Goal: Obtain resource: Download file/media

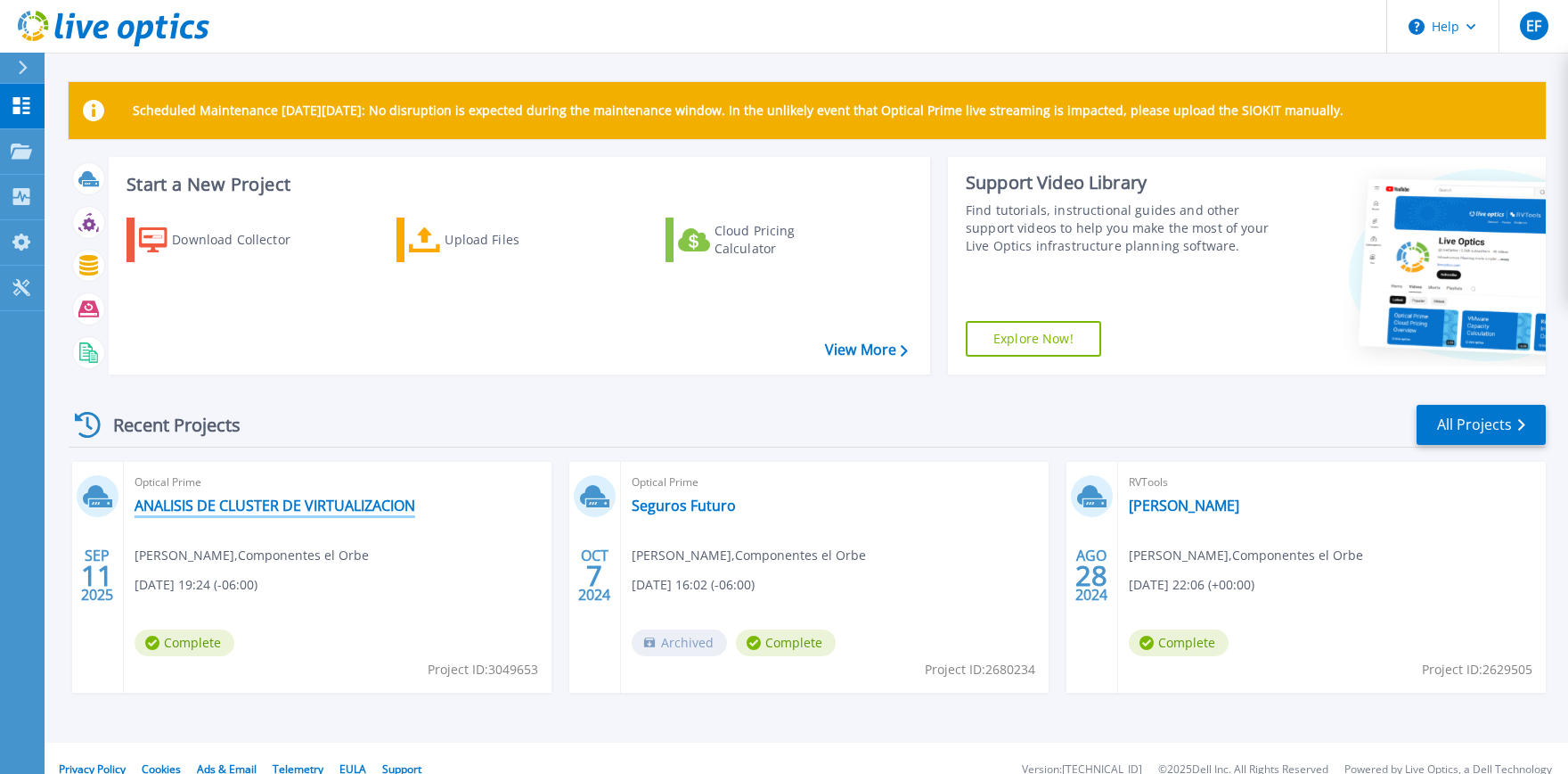
click at [371, 514] on link "ANALISIS DE CLUSTER DE VIRTUALIZACION" at bounding box center [275, 505] width 281 height 18
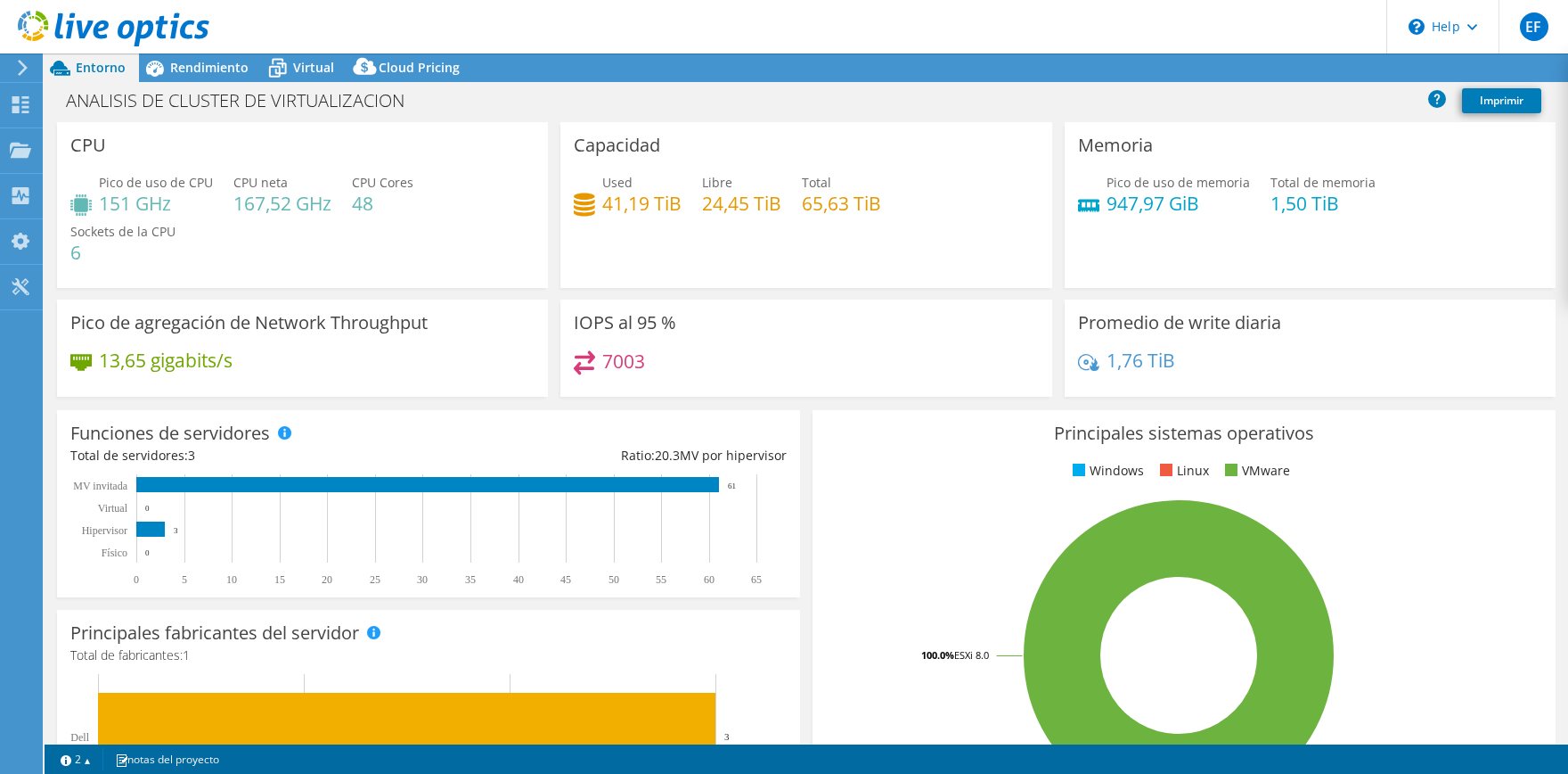
select select "[GEOGRAPHIC_DATA]"
select select "USD"
click at [1221, 77] on link "Reports" at bounding box center [1239, 68] width 85 height 28
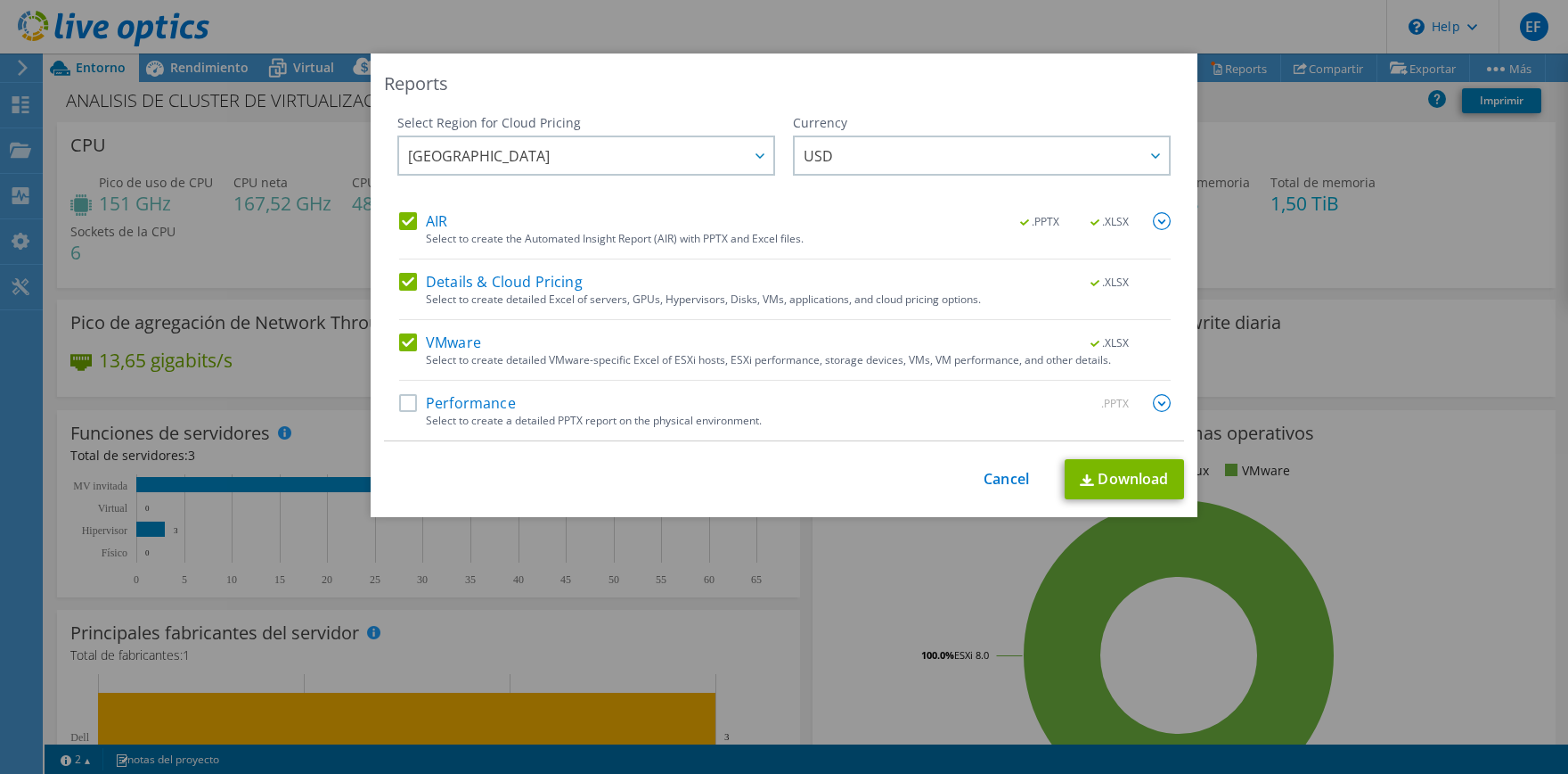
click at [417, 403] on label "Performance" at bounding box center [458, 403] width 117 height 18
click at [0, 0] on input "Performance" at bounding box center [0, 0] width 0 height 0
click at [729, 153] on span "Australia" at bounding box center [591, 155] width 365 height 37
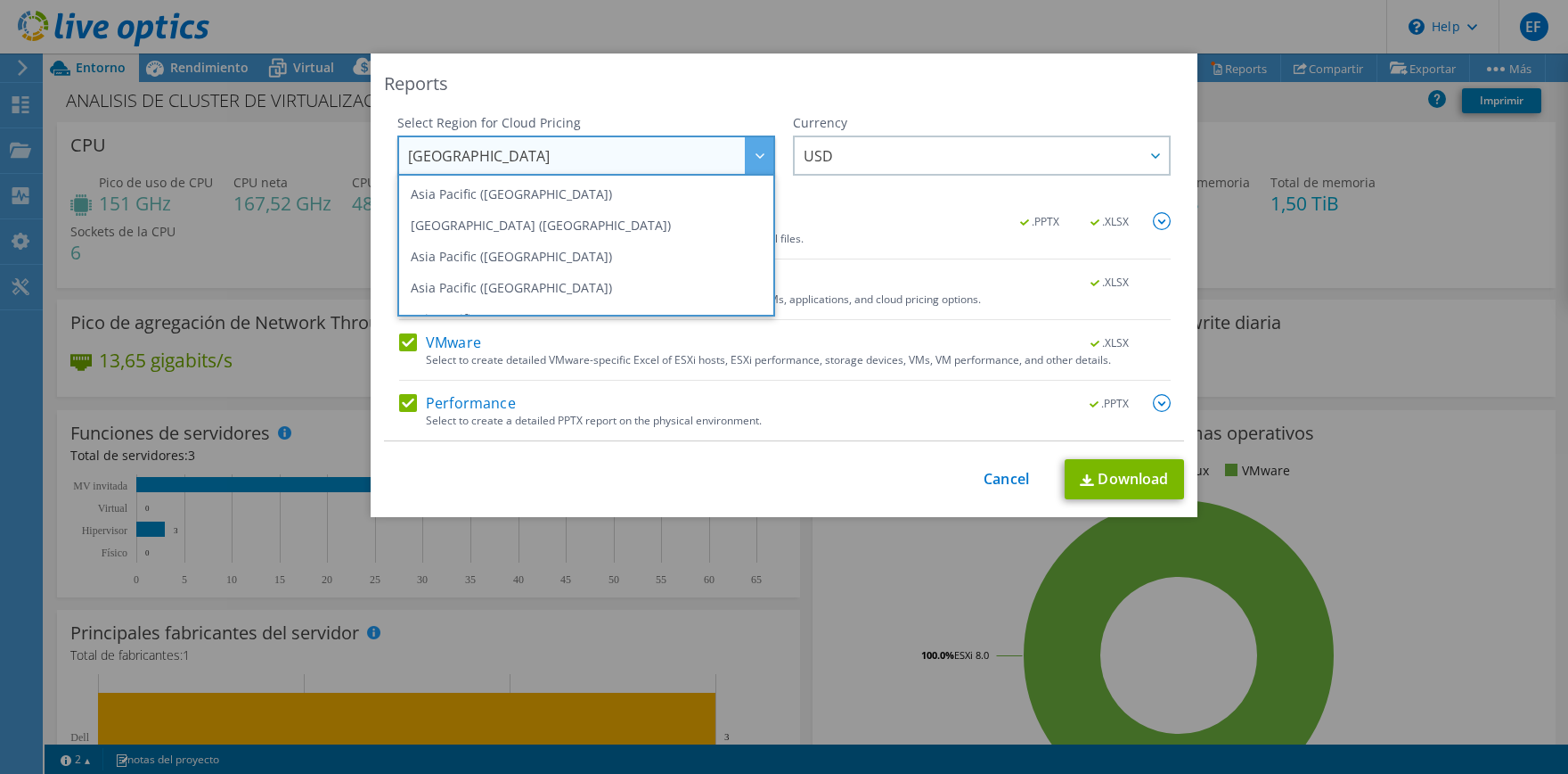
click at [683, 497] on div "This process may take a while, please wait... Cancel Download" at bounding box center [784, 479] width 800 height 40
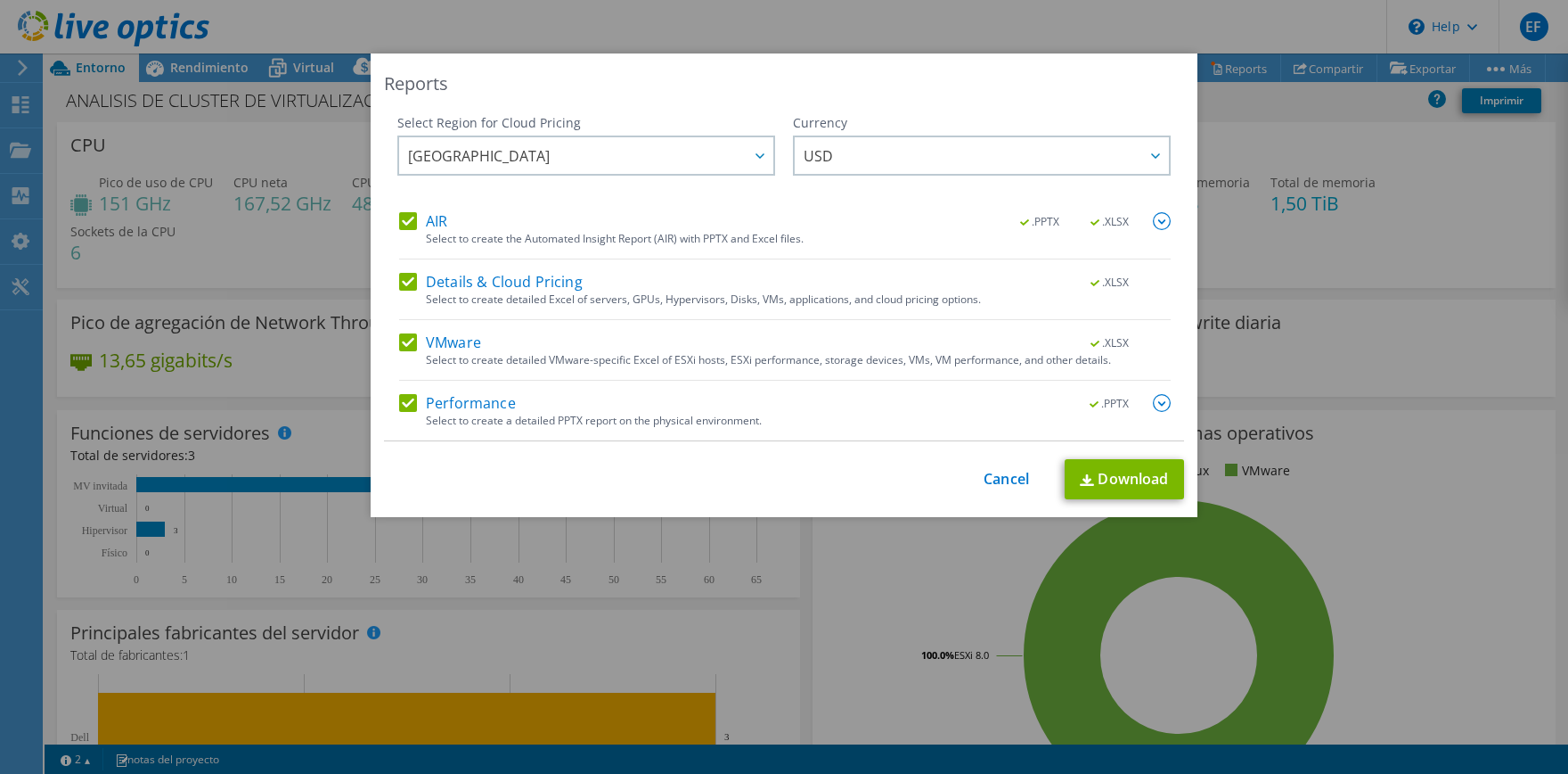
click at [1162, 230] on div at bounding box center [1162, 222] width 18 height 20
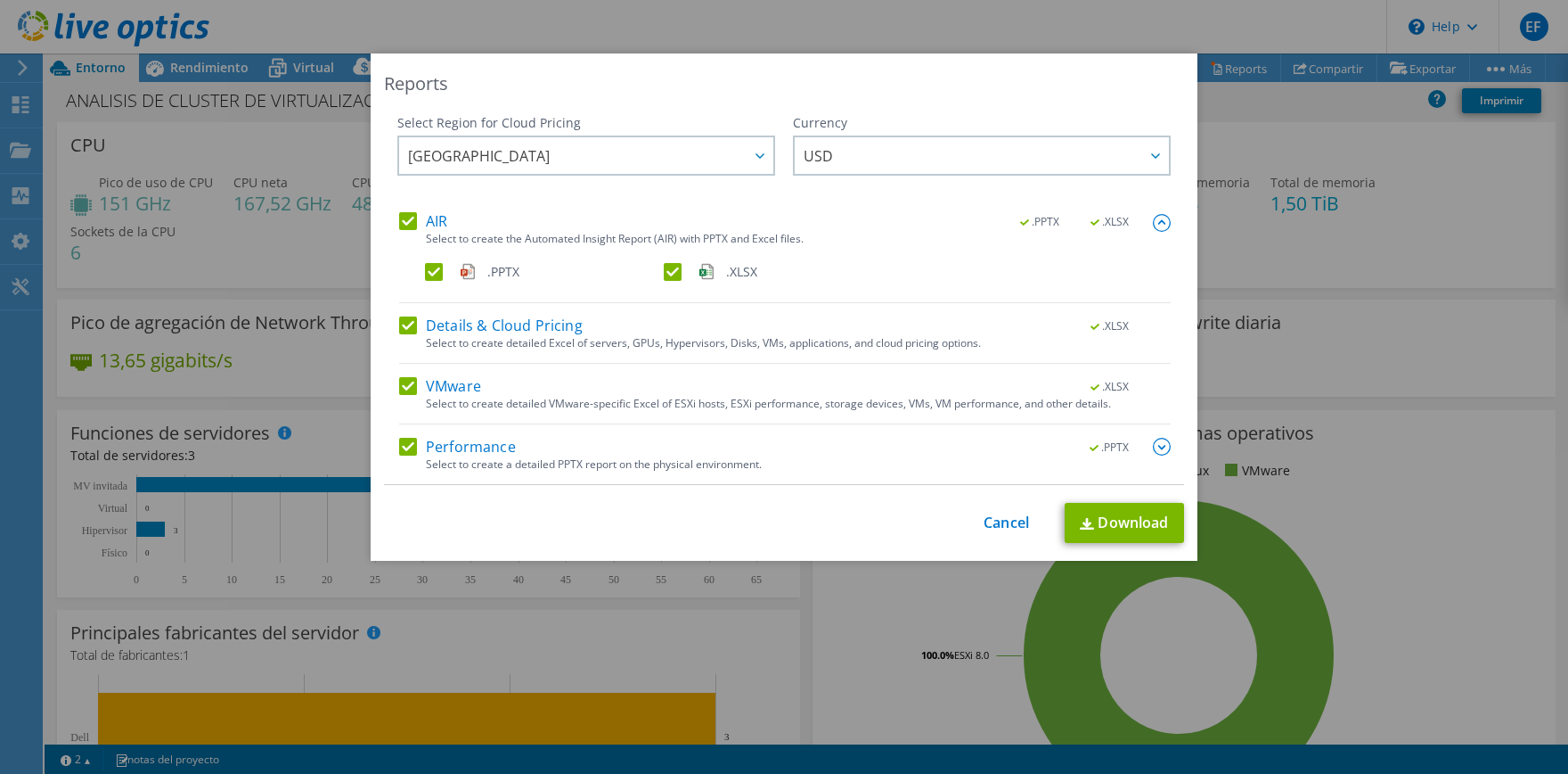
click at [1157, 453] on img at bounding box center [1162, 447] width 18 height 18
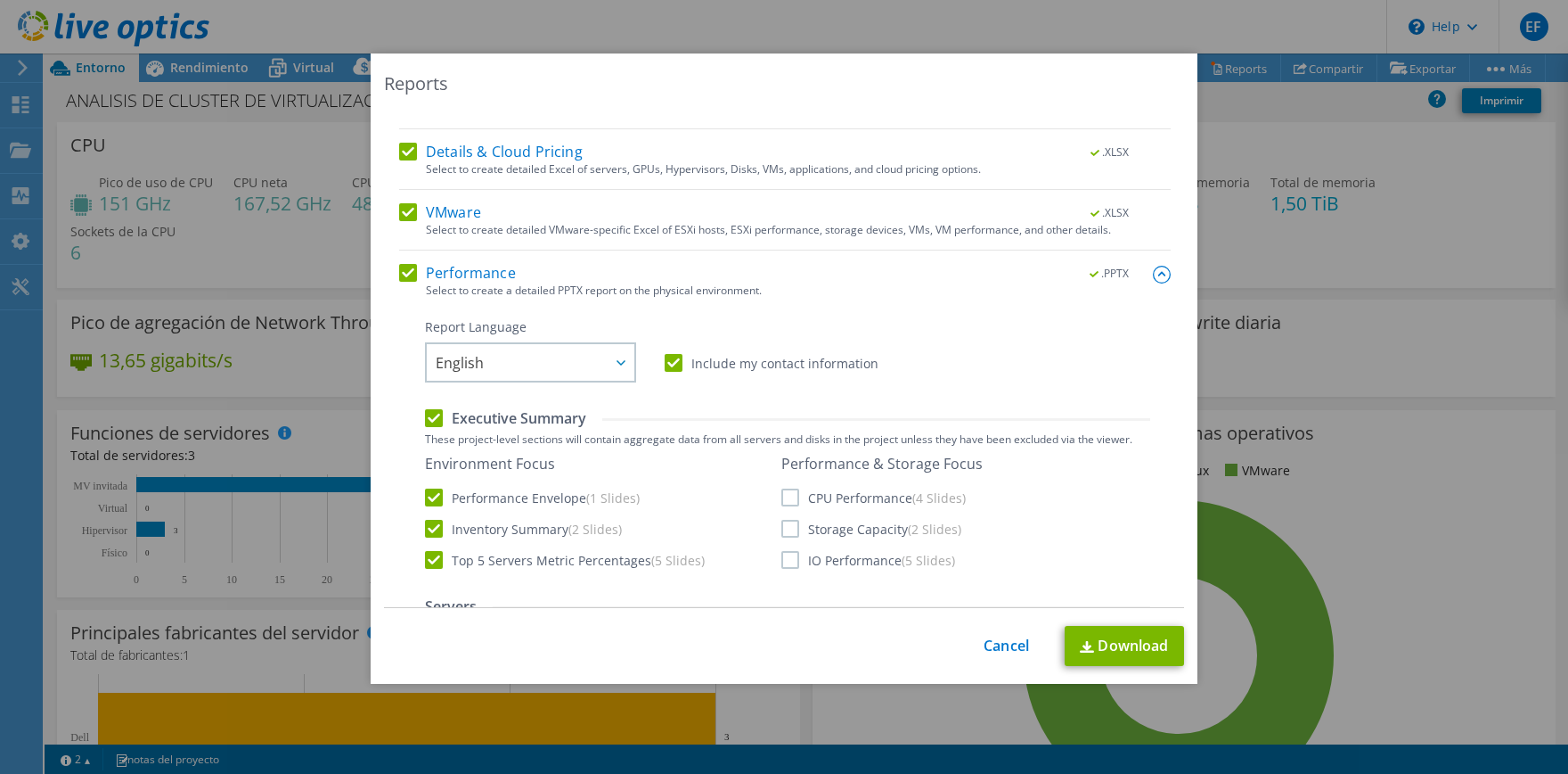
scroll to position [177, 0]
click at [595, 360] on span "English" at bounding box center [535, 359] width 198 height 37
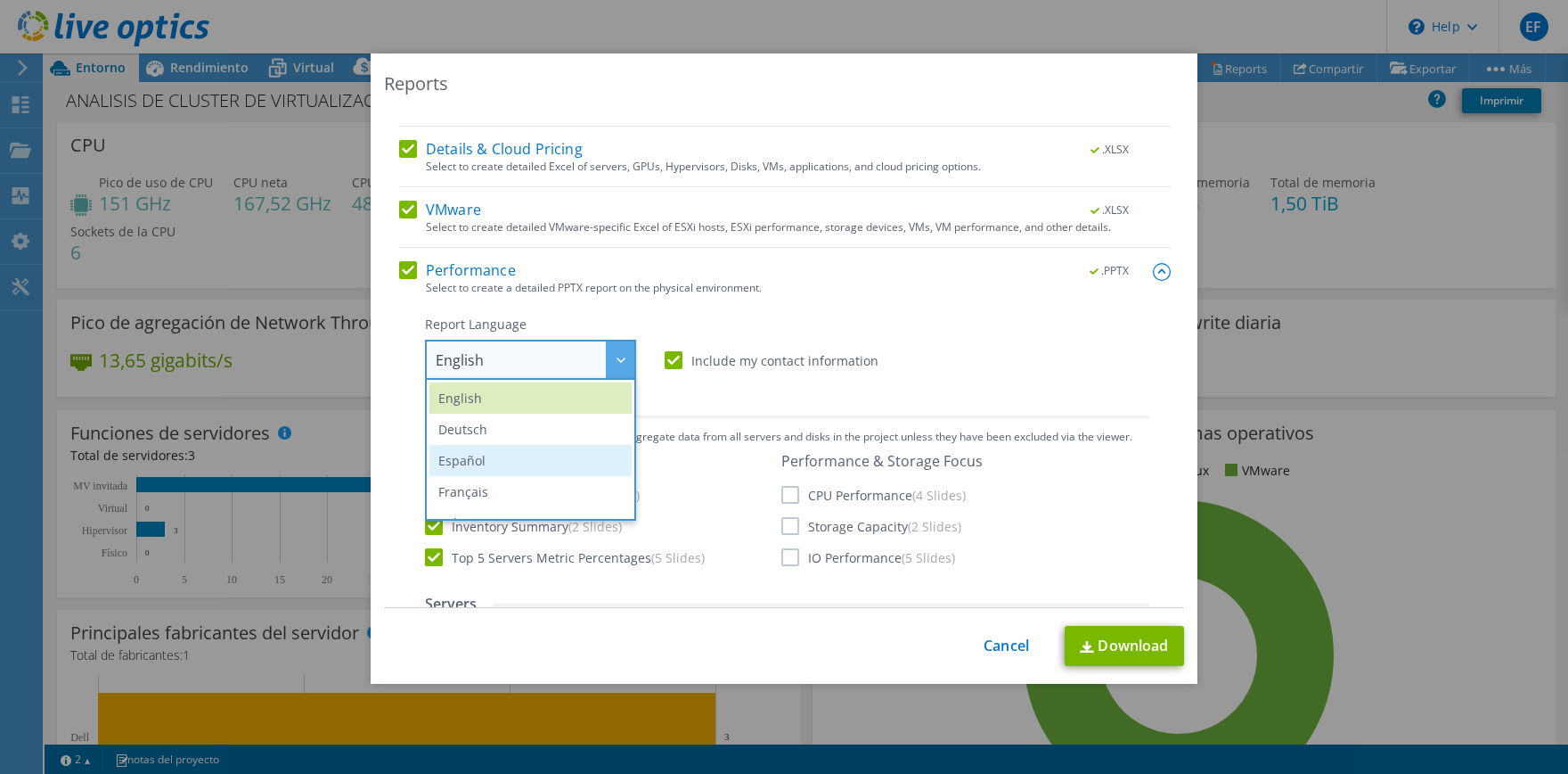
click at [467, 466] on li "Español" at bounding box center [531, 459] width 202 height 31
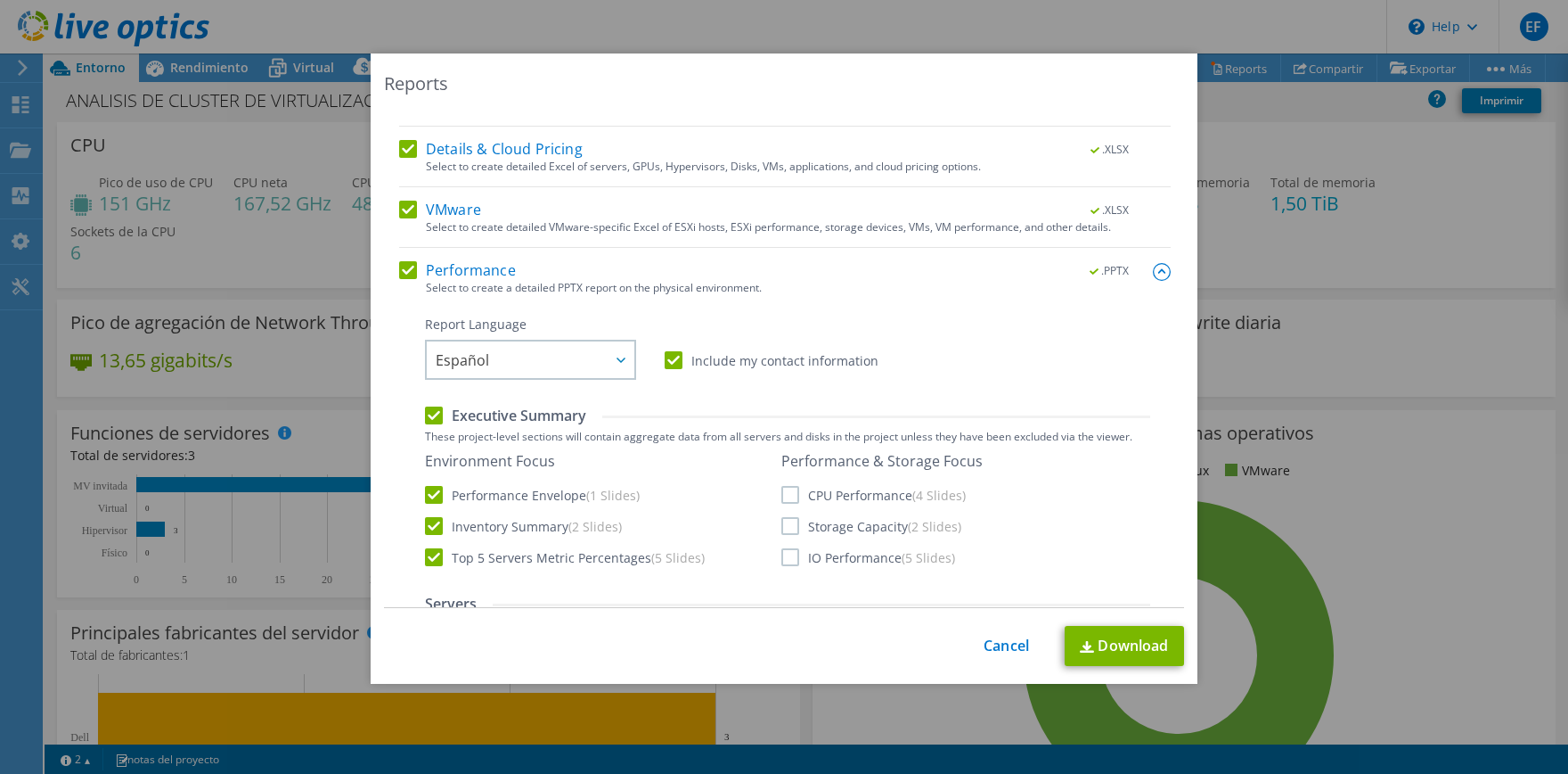
click at [784, 492] on label "CPU Performance (4 Slides)" at bounding box center [874, 495] width 184 height 18
click at [0, 0] on input "CPU Performance (4 Slides)" at bounding box center [0, 0] width 0 height 0
click at [796, 525] on label "Storage Capacity (2 Slides)" at bounding box center [871, 526] width 180 height 18
click at [0, 0] on input "Storage Capacity (2 Slides)" at bounding box center [0, 0] width 0 height 0
click at [793, 565] on label "IO Performance (5 Slides)" at bounding box center [868, 558] width 174 height 18
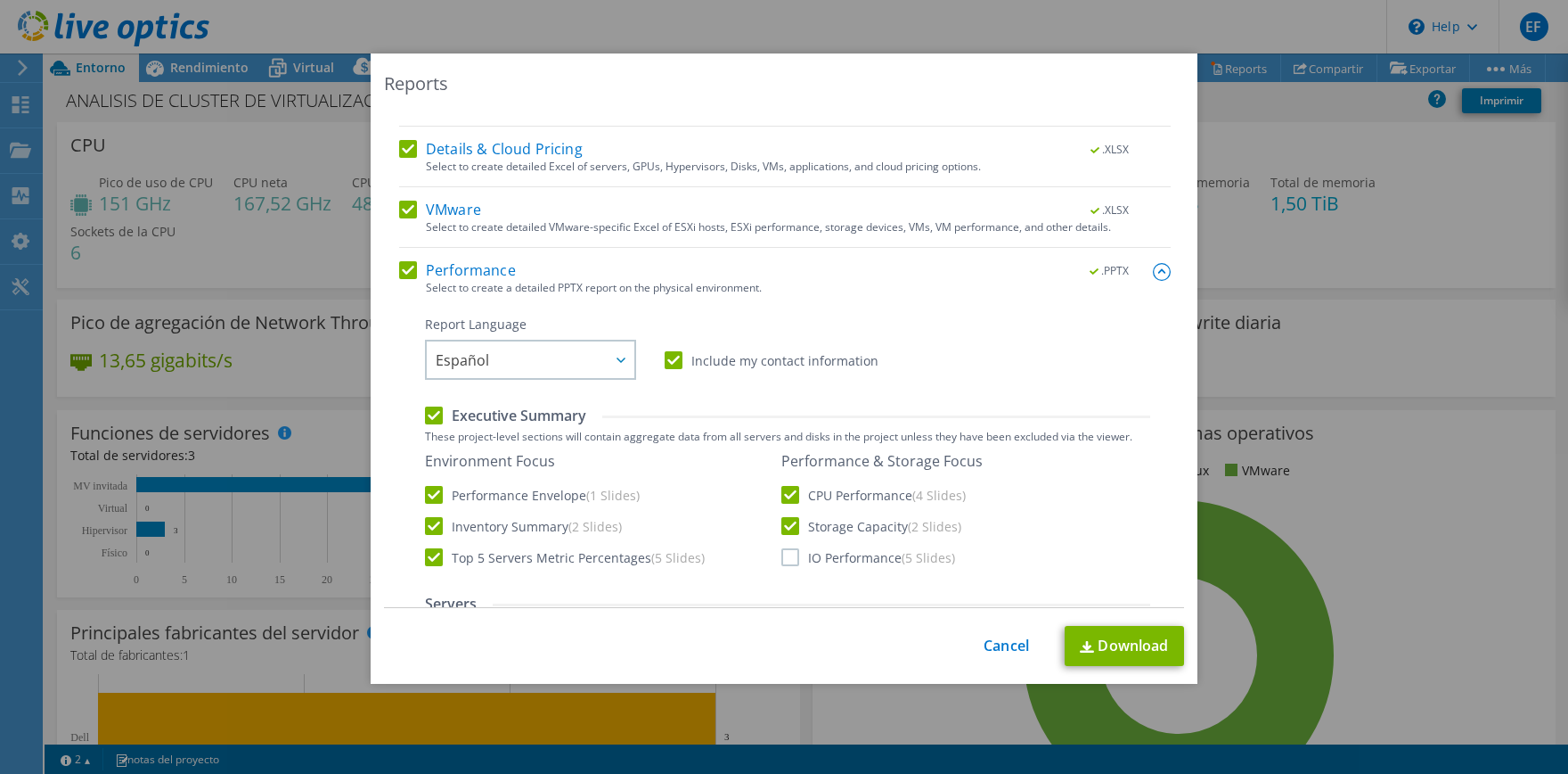
click at [0, 0] on input "IO Performance (5 Slides)" at bounding box center [0, 0] width 0 height 0
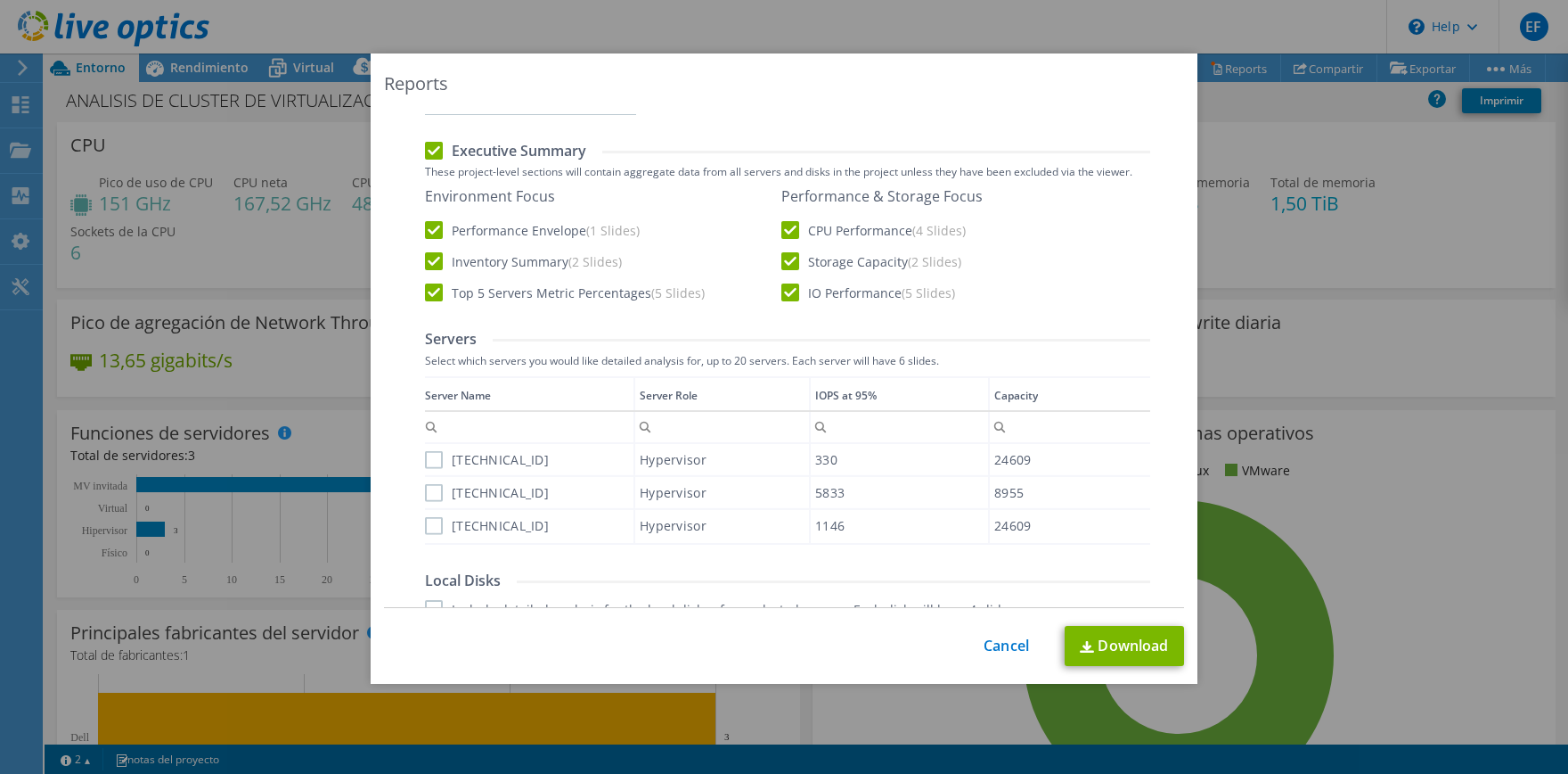
scroll to position [530, 0]
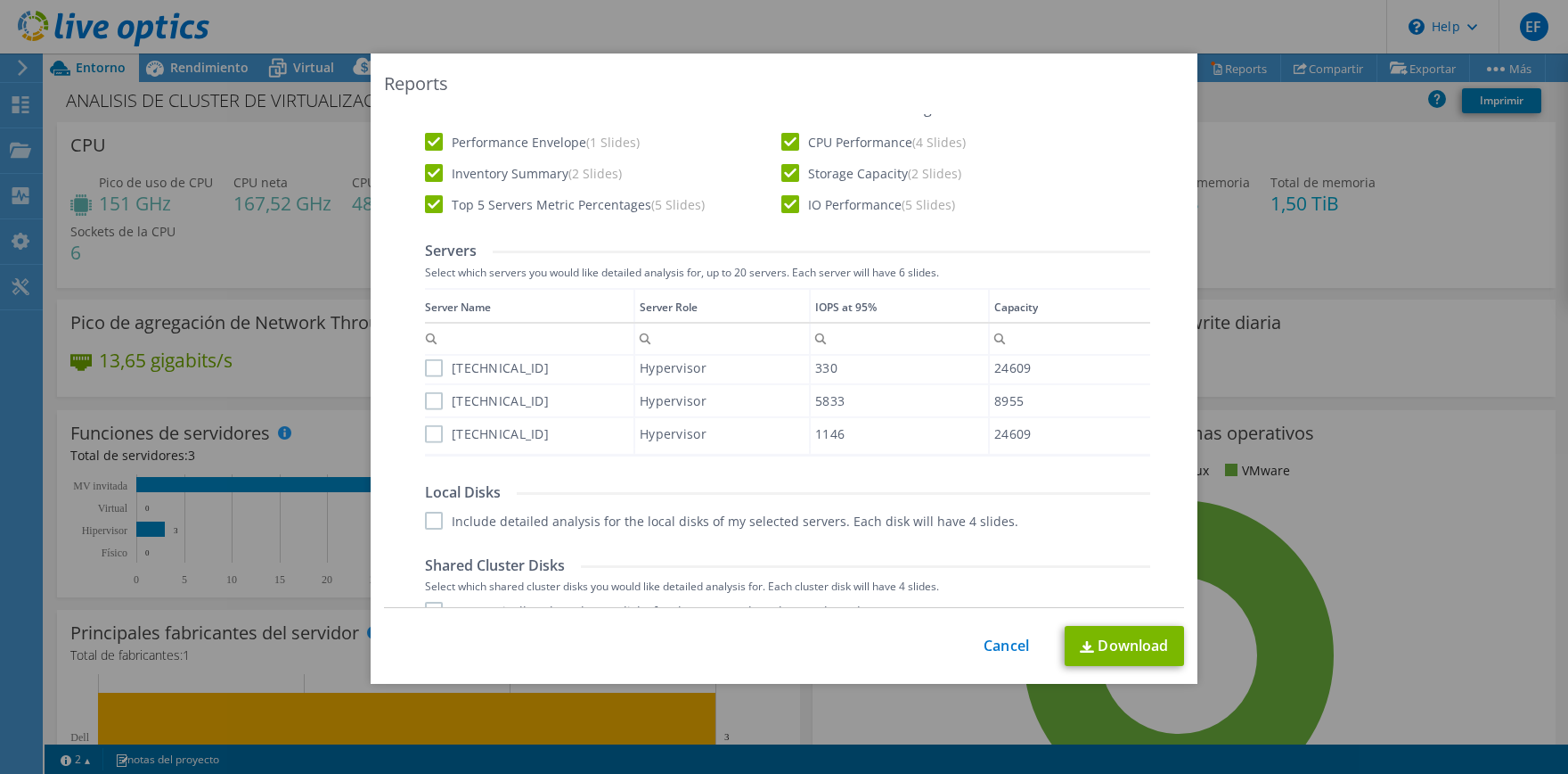
click at [431, 363] on label "192.168.70.69" at bounding box center [487, 368] width 124 height 18
click at [0, 0] on input "192.168.70.69" at bounding box center [0, 0] width 0 height 0
click at [436, 402] on label "192.168.70.68" at bounding box center [487, 401] width 124 height 18
click at [0, 0] on input "192.168.70.68" at bounding box center [0, 0] width 0 height 0
click at [442, 439] on label "192.168.70.70" at bounding box center [487, 434] width 124 height 18
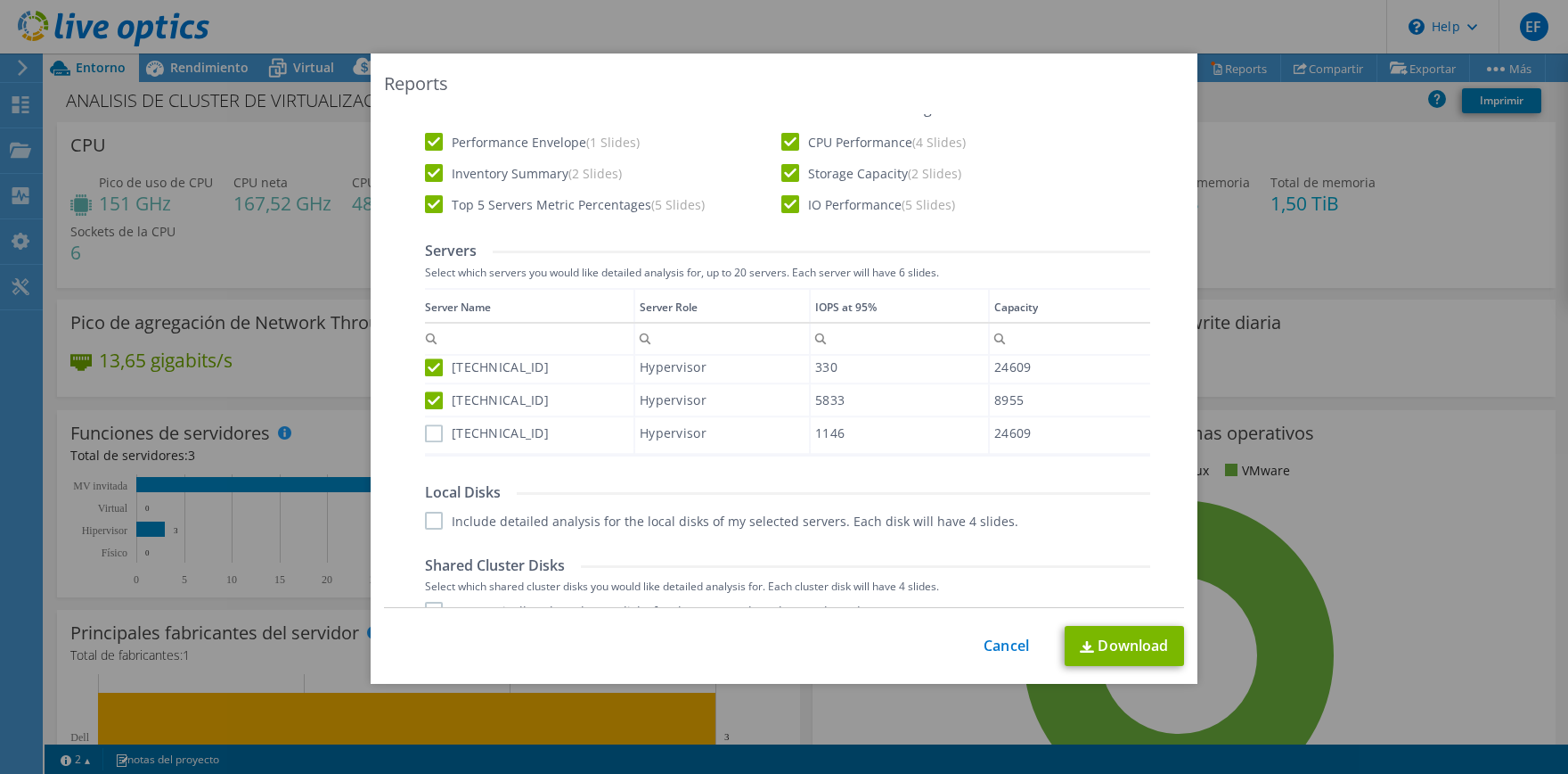
click at [0, 0] on input "192.168.70.70" at bounding box center [0, 0] width 0 height 0
click at [443, 519] on label "Include detailed analysis for the local disks of my selected servers. Each disk…" at bounding box center [722, 521] width 593 height 18
click at [0, 0] on input "Include detailed analysis for the local disks of my selected servers. Each disk…" at bounding box center [0, 0] width 0 height 0
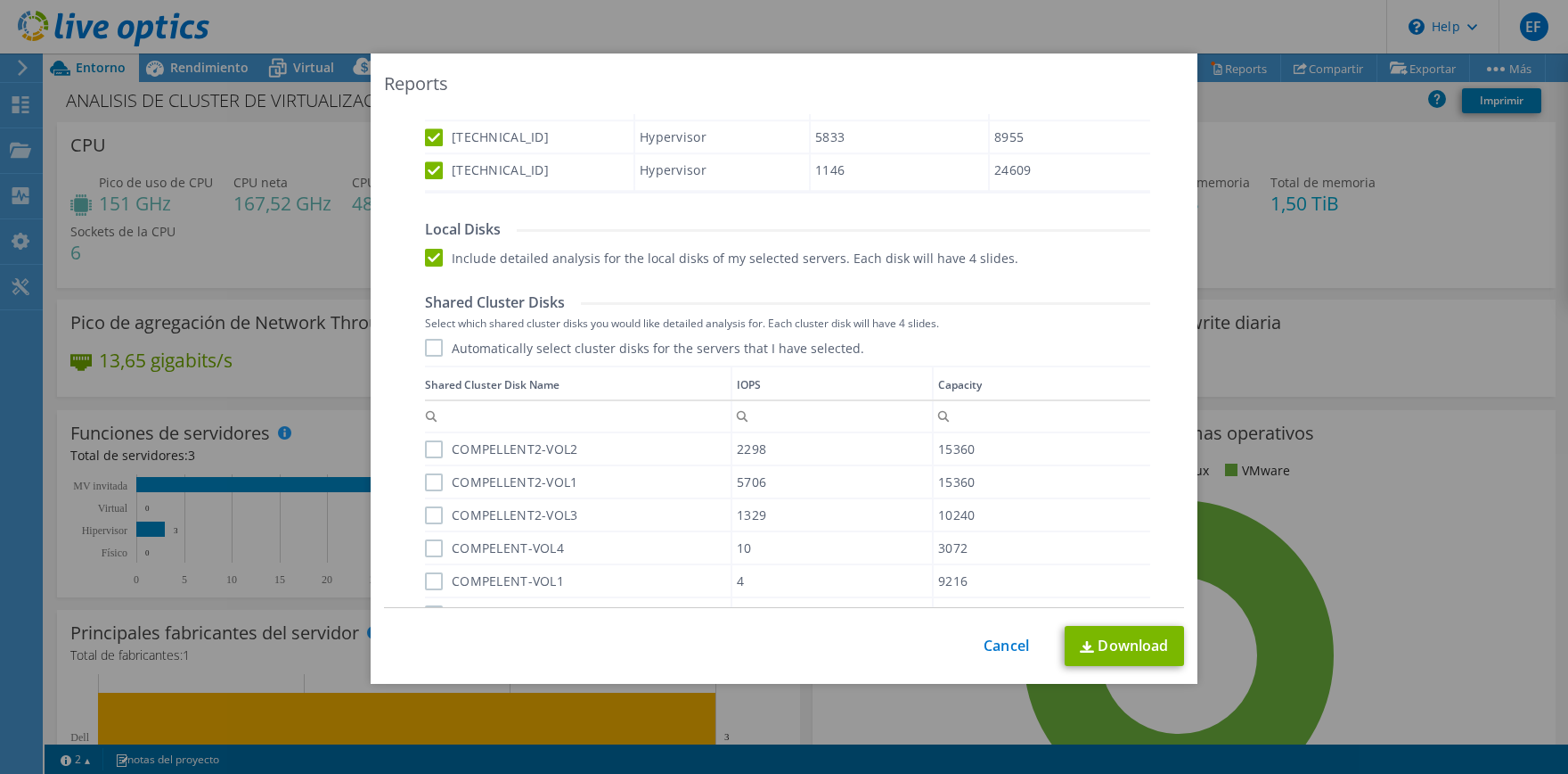
scroll to position [795, 0]
click at [434, 348] on label "Automatically select cluster disks for the servers that I have selected." at bounding box center [645, 346] width 439 height 18
click at [0, 0] on input "Automatically select cluster disks for the servers that I have selected." at bounding box center [0, 0] width 0 height 0
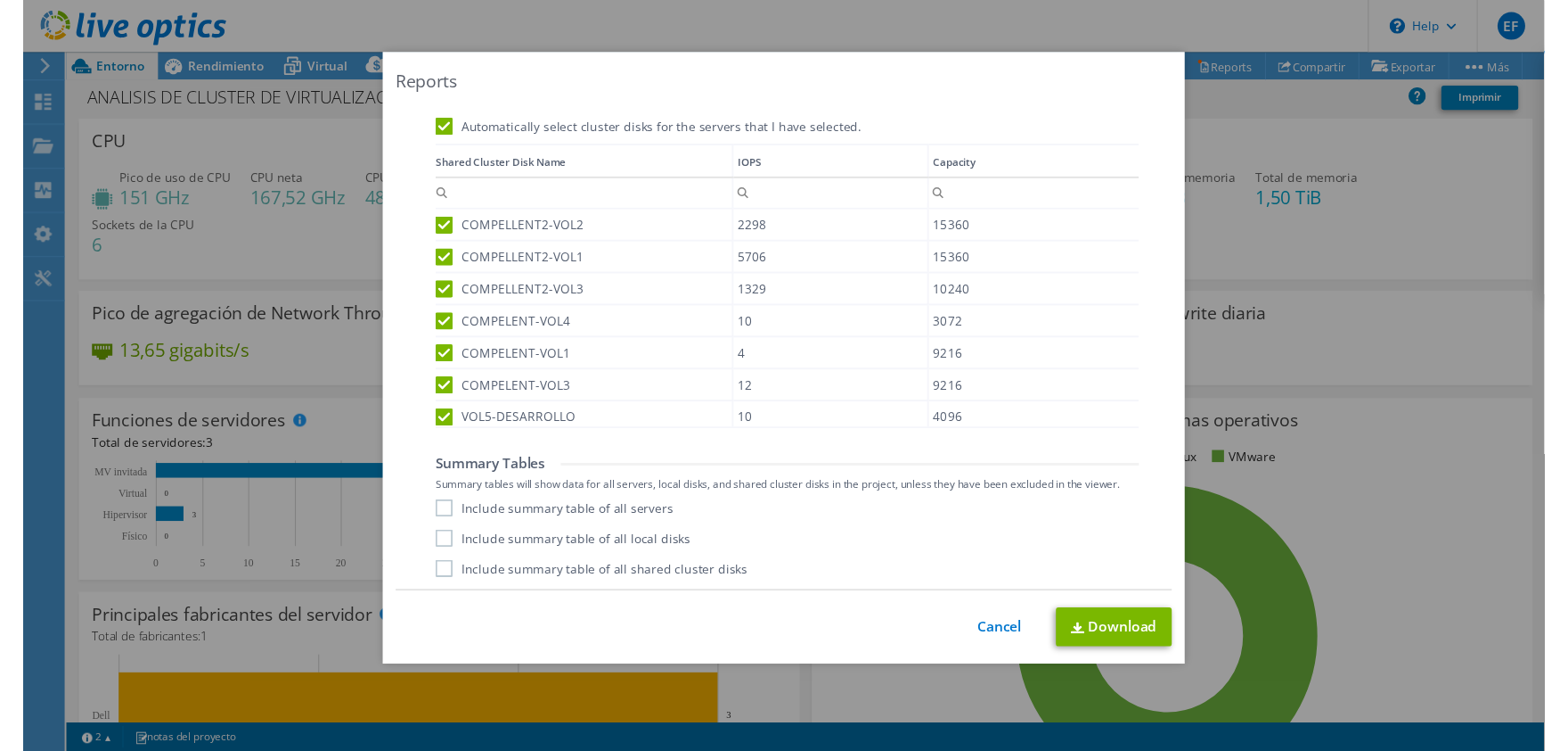
scroll to position [10, 0]
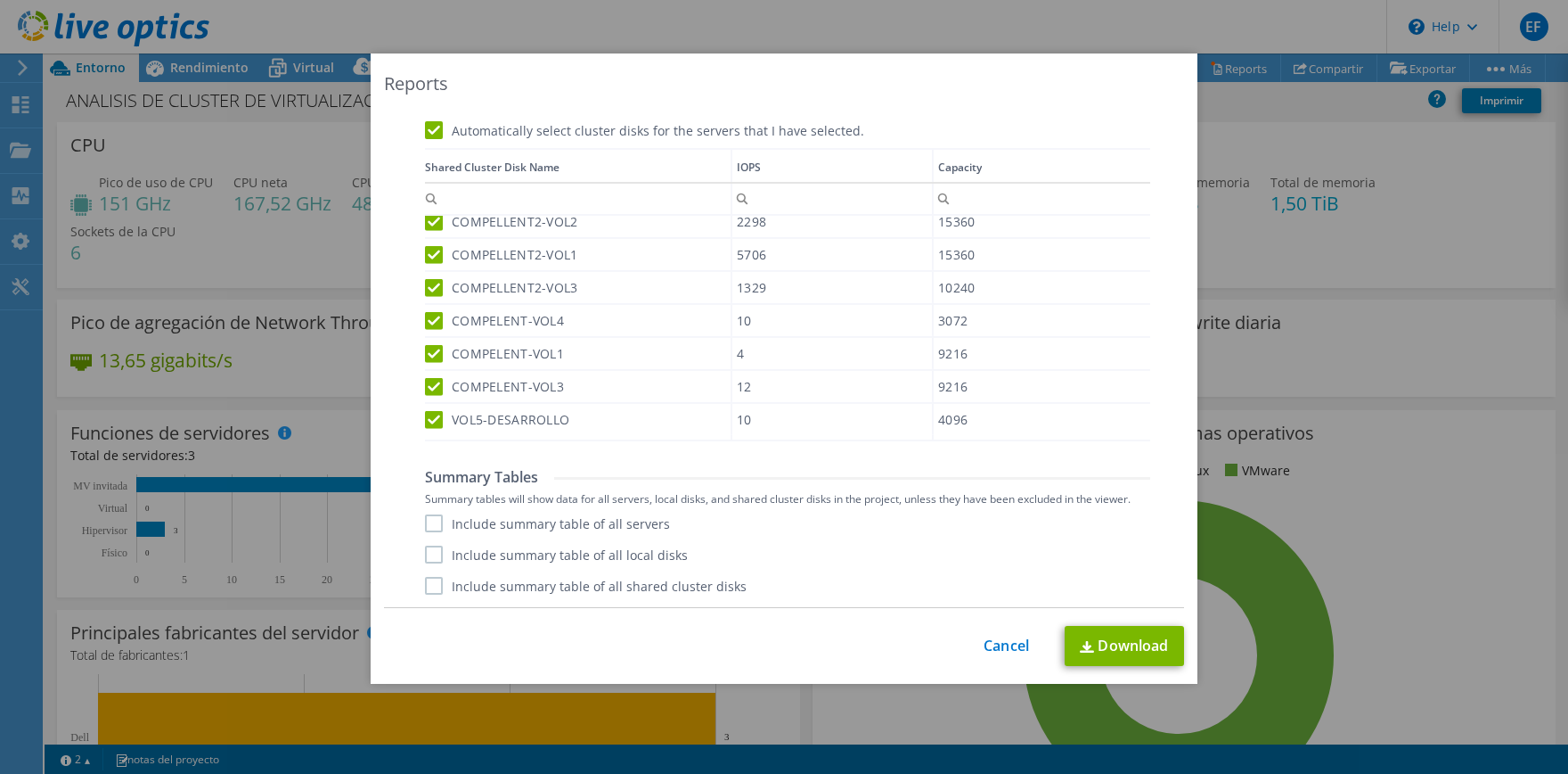
click at [435, 517] on label "Include summary table of all servers" at bounding box center [547, 523] width 245 height 18
click at [0, 0] on input "Include summary table of all servers" at bounding box center [0, 0] width 0 height 0
click at [430, 549] on label "Include summary table of all local disks" at bounding box center [556, 555] width 263 height 18
click at [0, 0] on input "Include summary table of all local disks" at bounding box center [0, 0] width 0 height 0
click at [432, 586] on label "Include summary table of all shared cluster disks" at bounding box center [586, 585] width 321 height 18
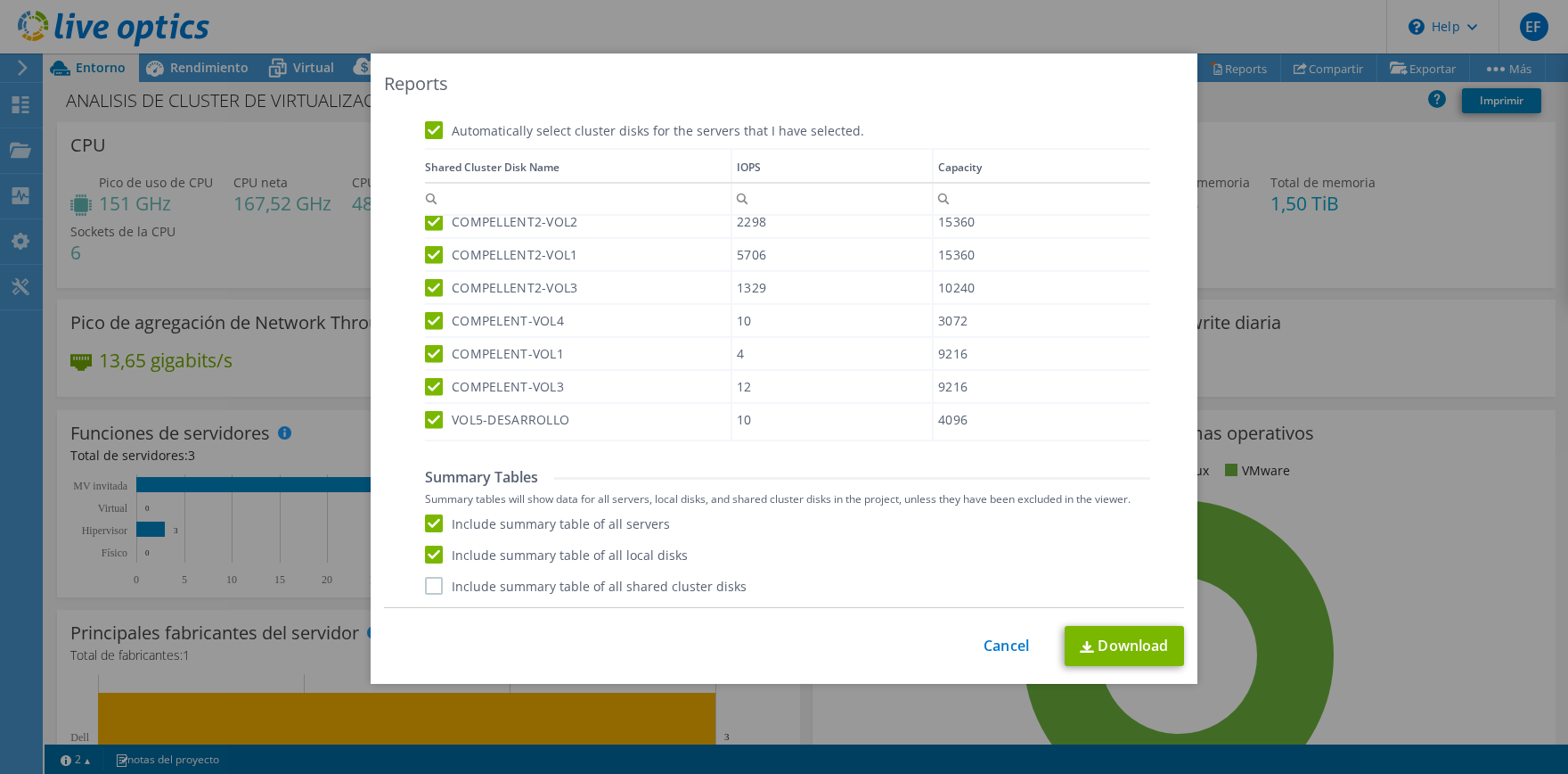
click at [0, 0] on input "Include summary table of all shared cluster disks" at bounding box center [0, 0] width 0 height 0
click at [1128, 643] on link "Download" at bounding box center [1125, 646] width 119 height 40
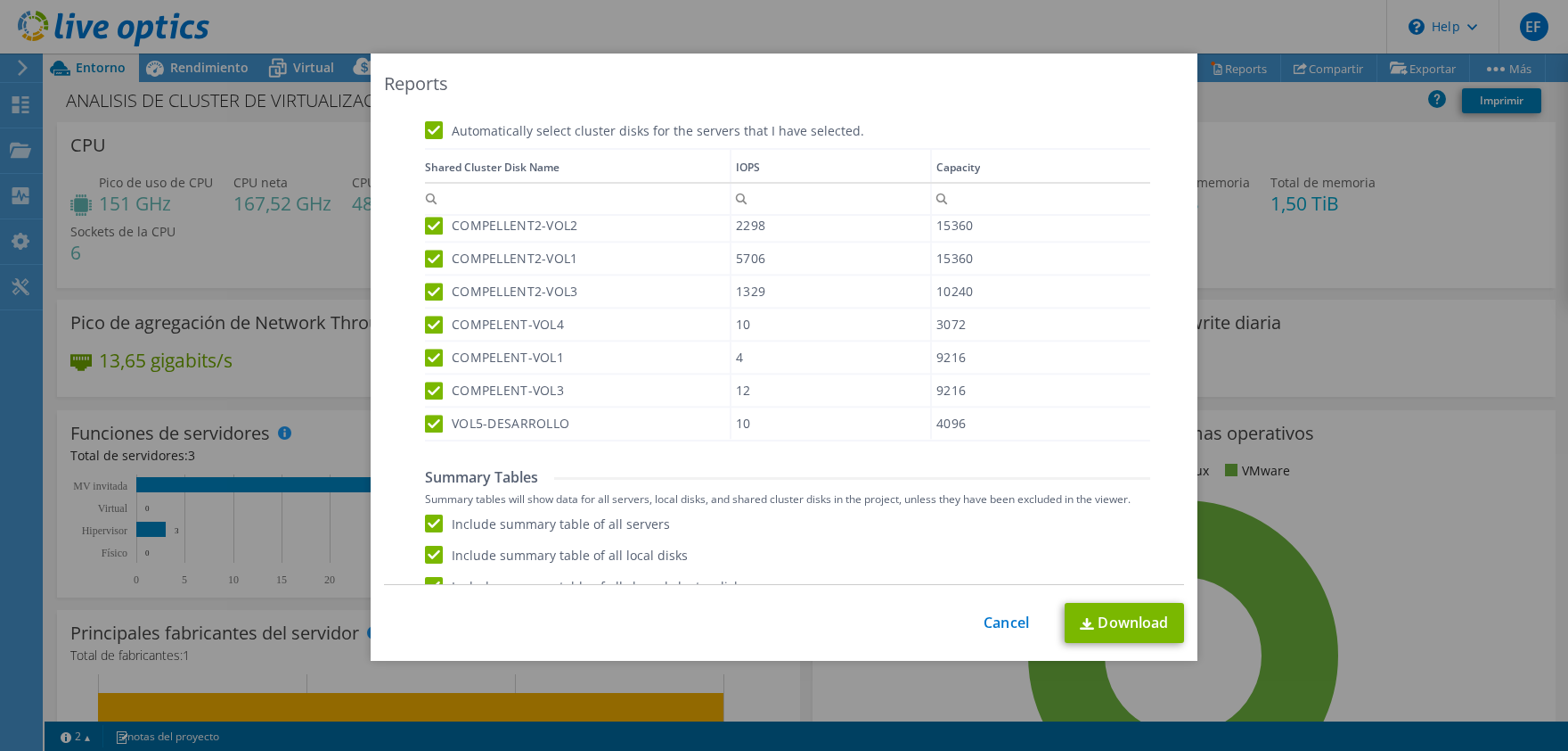
scroll to position [4, 0]
